Goal: Information Seeking & Learning: Learn about a topic

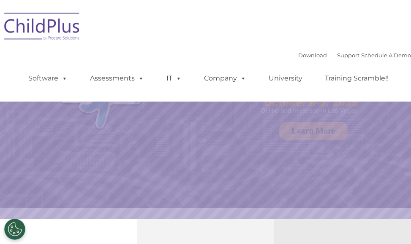
select select "MEDIUM"
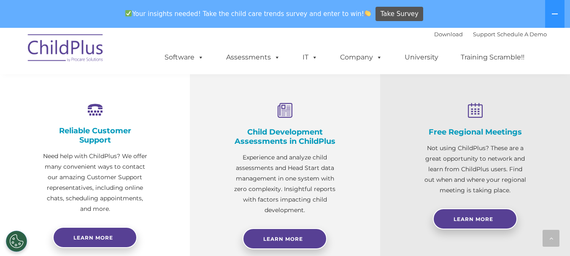
scroll to position [310, 0]
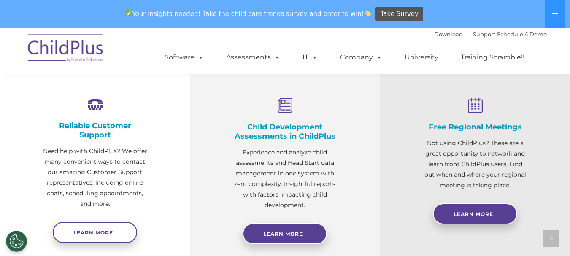
click at [91, 232] on span "Learn more" at bounding box center [93, 233] width 40 height 6
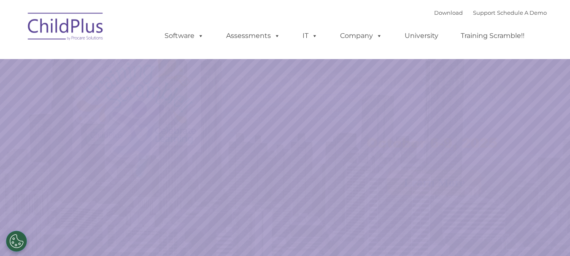
select select "MEDIUM"
